Goal: Task Accomplishment & Management: Use online tool/utility

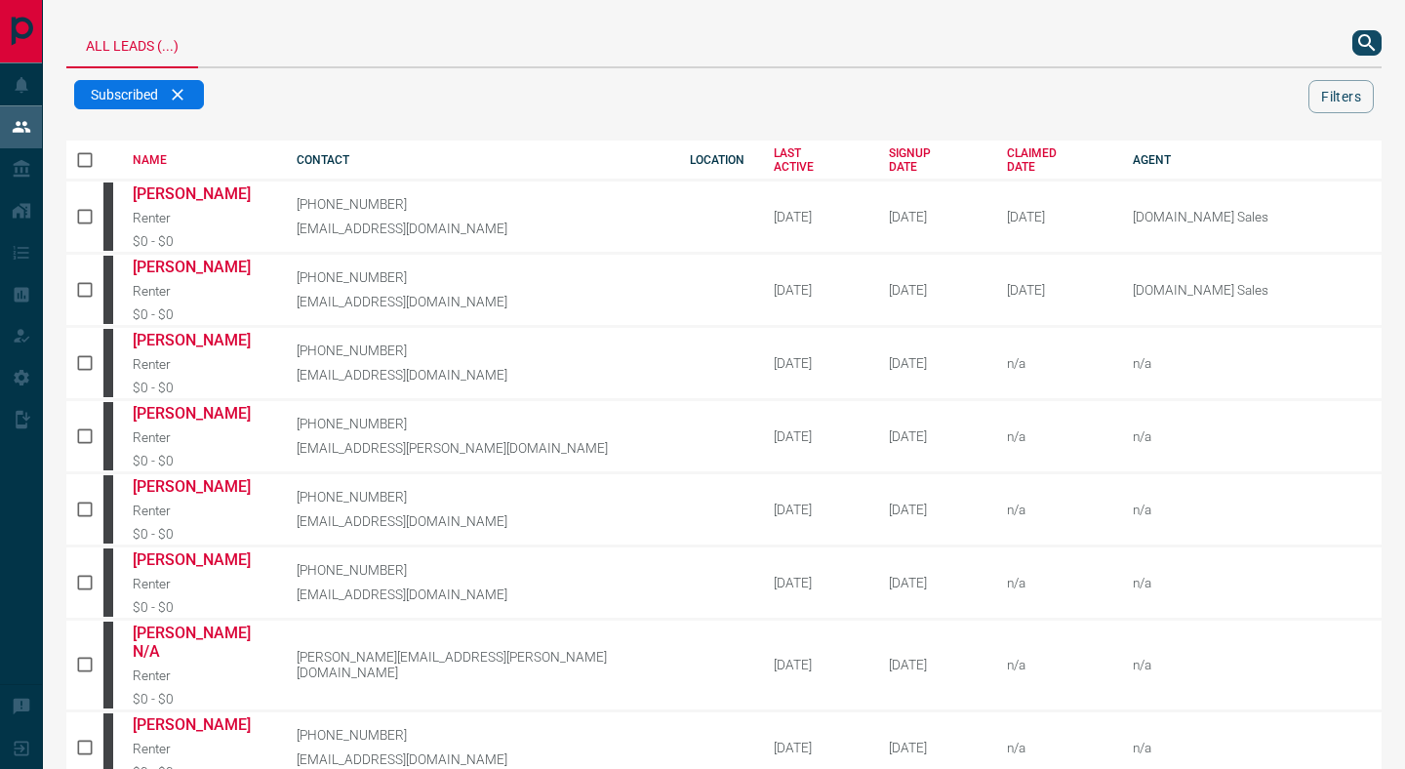
click at [1313, 46] on div at bounding box center [1185, 43] width 394 height 47
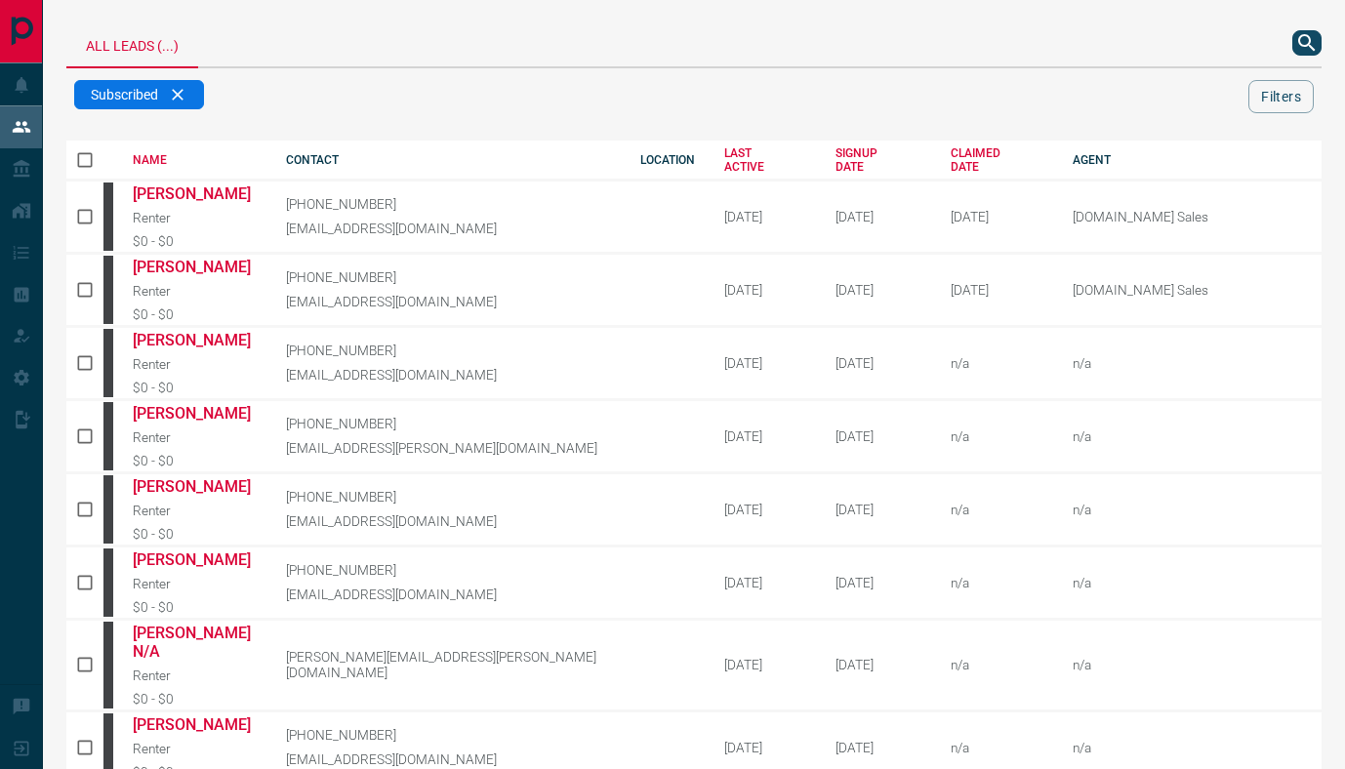
click at [1308, 39] on icon "search button" at bounding box center [1306, 42] width 23 height 23
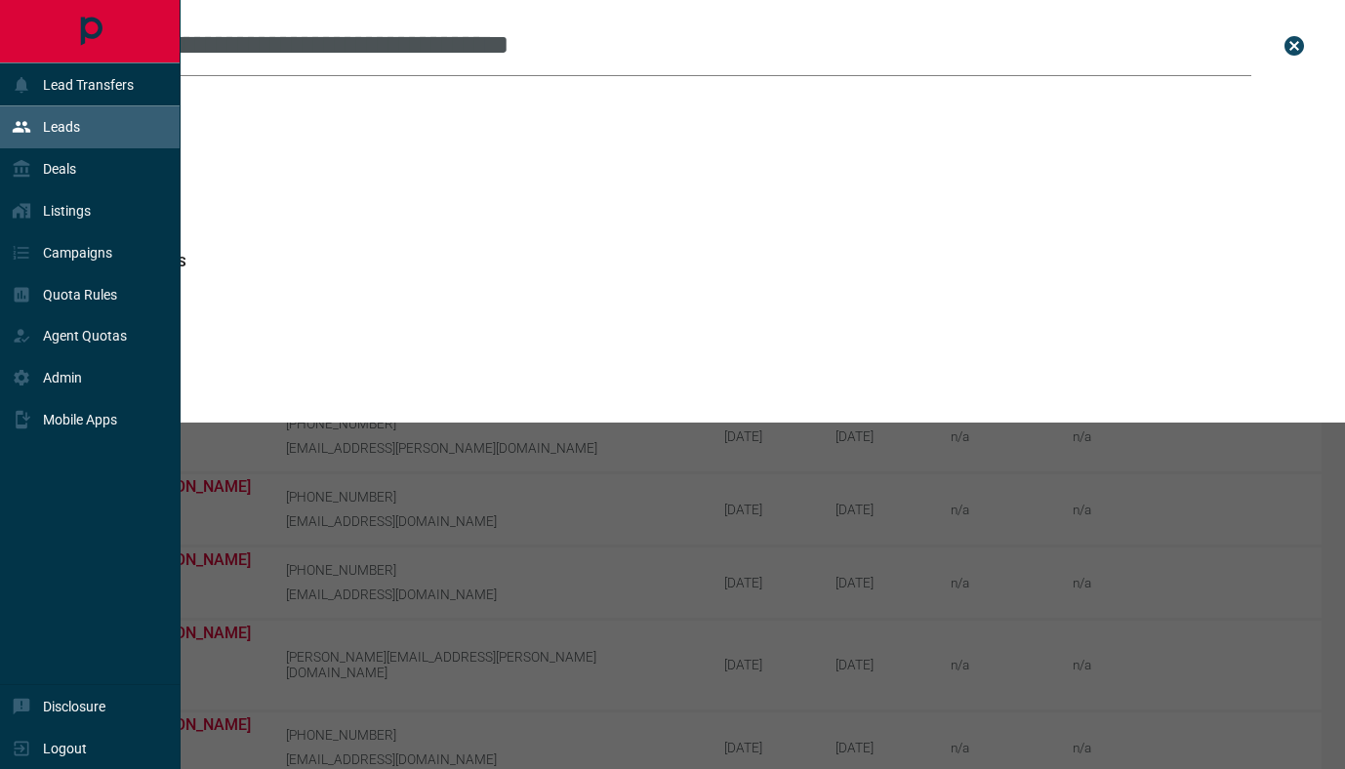
drag, startPoint x: 358, startPoint y: 47, endPoint x: 0, endPoint y: 47, distance: 358.2
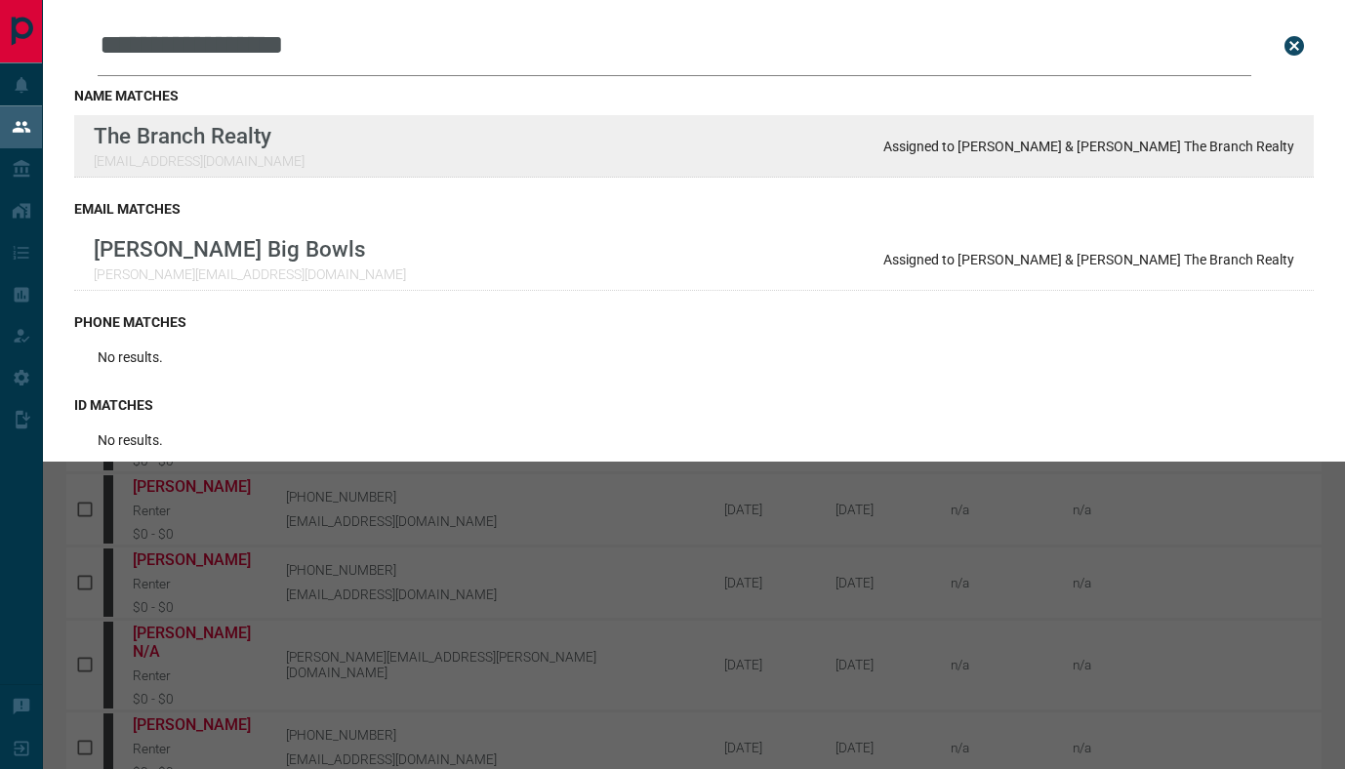
type input "**********"
